Goal: Information Seeking & Learning: Learn about a topic

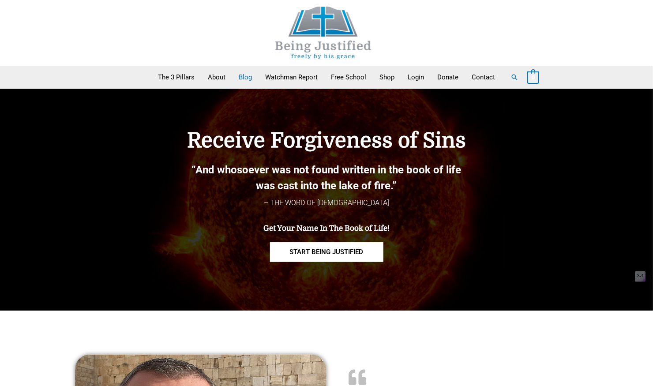
click at [250, 79] on link "Blog" at bounding box center [245, 77] width 26 height 22
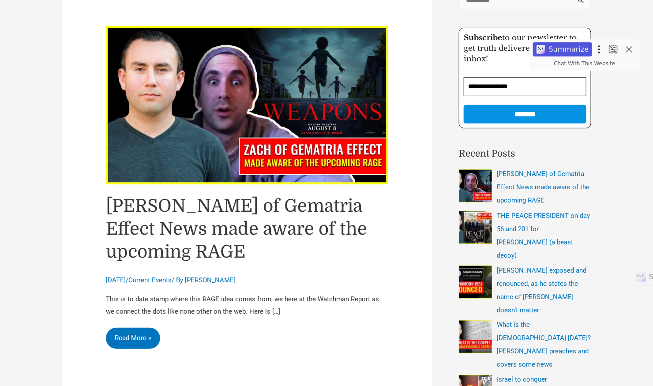
scroll to position [117, 0]
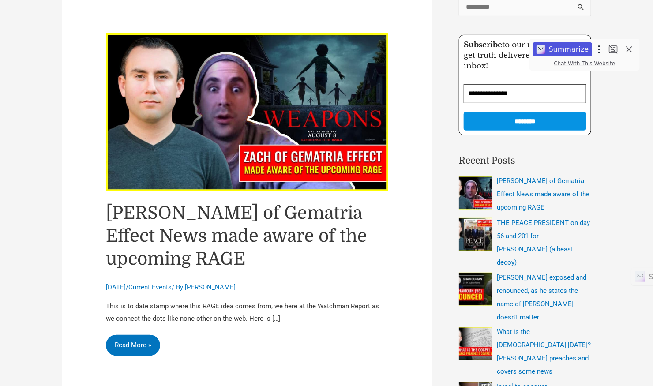
click at [194, 220] on link "[PERSON_NAME] of Gematria Effect News made aware of the upcoming RAGE" at bounding box center [236, 236] width 261 height 66
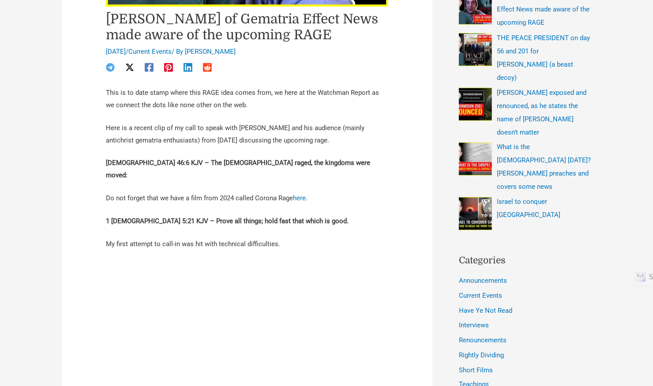
scroll to position [294, 0]
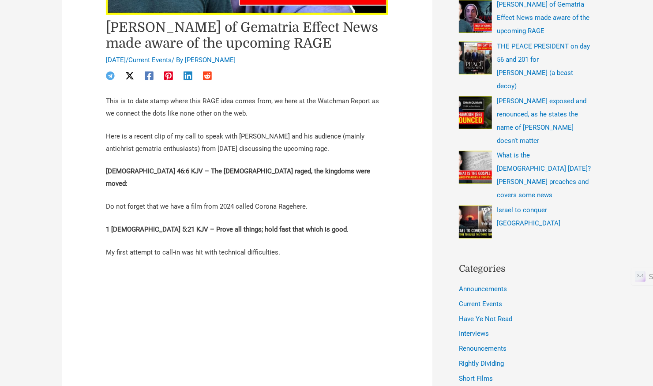
click at [300, 203] on link "here" at bounding box center [299, 207] width 13 height 8
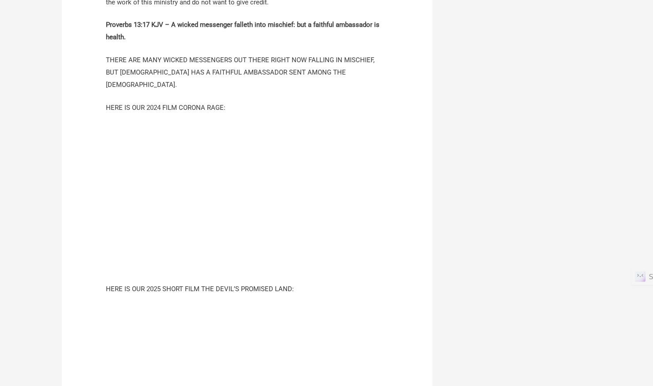
scroll to position [1118, 0]
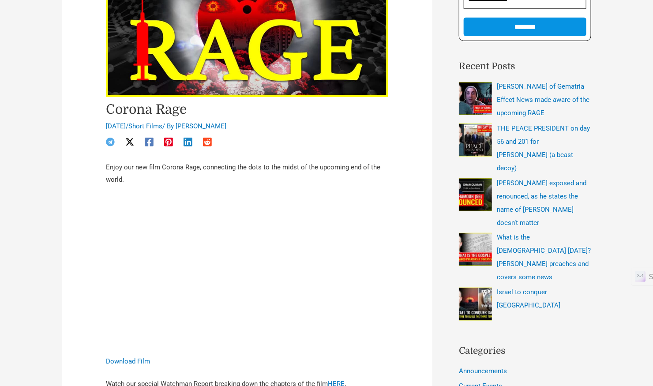
scroll to position [235, 0]
